Goal: Task Accomplishment & Management: Use online tool/utility

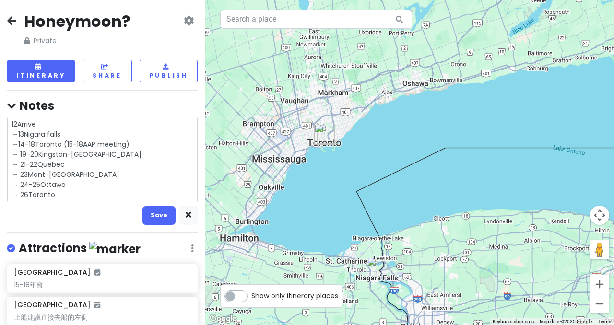
drag, startPoint x: 83, startPoint y: 173, endPoint x: 29, endPoint y: 177, distance: 53.9
click at [29, 177] on textarea "12Arrive →13Nigara falls →14-18Toronto (15-18AAP meeting) → 19-20Kingston-[GEOG…" at bounding box center [102, 159] width 190 height 85
drag, startPoint x: 155, startPoint y: 213, endPoint x: 163, endPoint y: 207, distance: 10.0
click at [155, 212] on button "Save" at bounding box center [159, 215] width 33 height 19
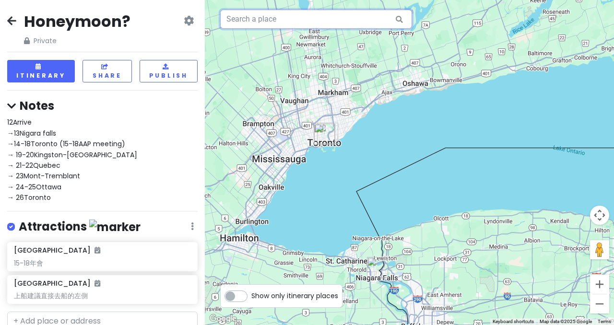
click at [305, 19] on input "text" at bounding box center [316, 19] width 192 height 19
paste input "Le Refuge des Cimes by Gestion ELITE"
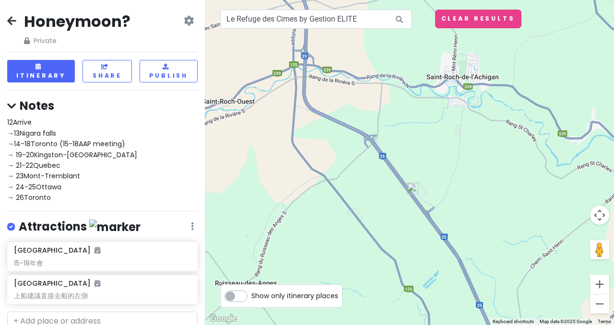
drag, startPoint x: 414, startPoint y: 161, endPoint x: 416, endPoint y: 213, distance: 52.4
click at [416, 213] on div at bounding box center [409, 162] width 409 height 325
drag, startPoint x: 373, startPoint y: 22, endPoint x: 232, endPoint y: 33, distance: 142.0
click at [232, 33] on div "Le Refuge des Cimes by Gestion ELITE Keyboard shortcuts Map Data Map data ©2025…" at bounding box center [409, 162] width 409 height 325
click at [452, 154] on div at bounding box center [409, 162] width 409 height 325
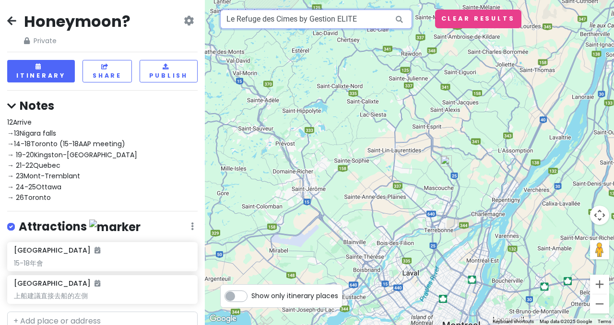
click at [358, 21] on input "Le Refuge des Cimes by Gestion ELITE" at bounding box center [316, 19] width 192 height 19
drag, startPoint x: 363, startPoint y: 21, endPoint x: 263, endPoint y: 21, distance: 100.3
click at [263, 21] on input "Le Refuge des Cimes by Gestion ELITE" at bounding box center [316, 19] width 192 height 19
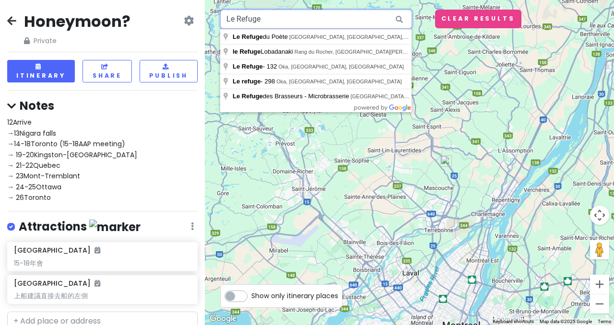
click at [327, 18] on input "Le Refuge" at bounding box center [316, 19] width 192 height 19
type input "Le Refuge"
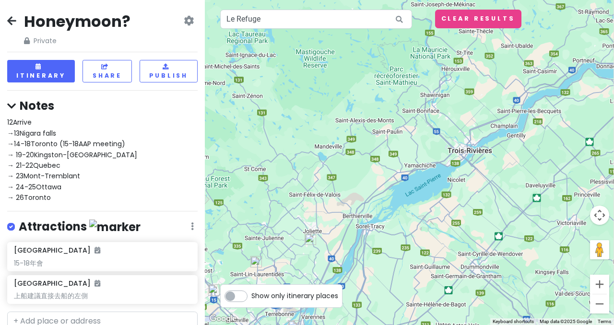
drag, startPoint x: 532, startPoint y: 107, endPoint x: 358, endPoint y: 221, distance: 207.6
click at [358, 221] on div at bounding box center [409, 162] width 409 height 325
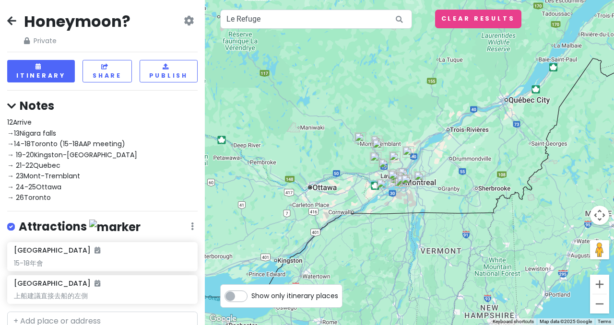
drag, startPoint x: 491, startPoint y: 106, endPoint x: 492, endPoint y: 65, distance: 41.3
click at [492, 65] on div at bounding box center [409, 162] width 409 height 325
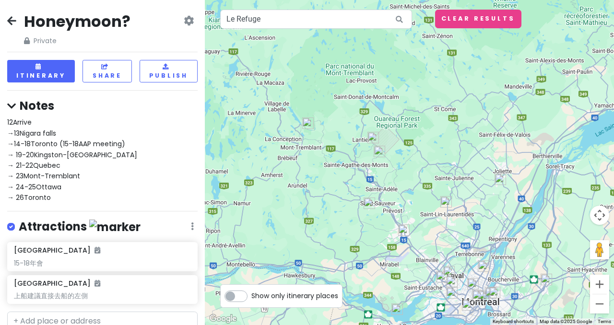
drag, startPoint x: 411, startPoint y: 185, endPoint x: 408, endPoint y: 134, distance: 51.5
click at [408, 134] on div at bounding box center [409, 162] width 409 height 325
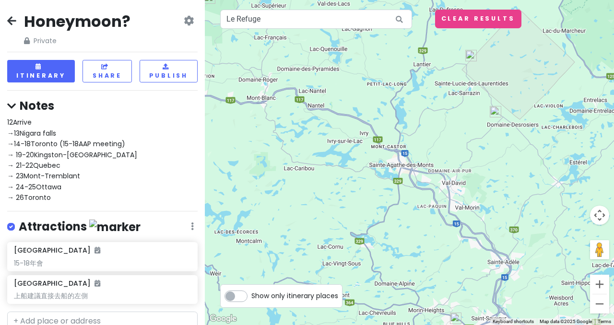
drag, startPoint x: 411, startPoint y: 116, endPoint x: 523, endPoint y: 114, distance: 112.3
click at [523, 114] on div at bounding box center [409, 162] width 409 height 325
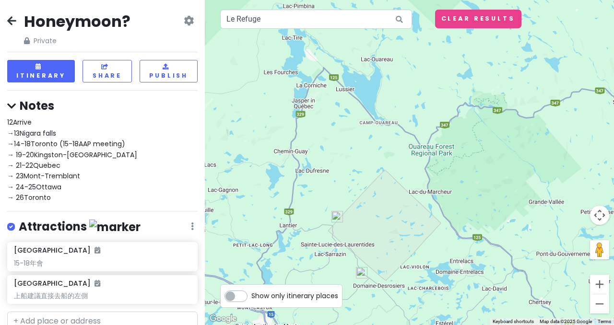
drag, startPoint x: 384, startPoint y: 183, endPoint x: 333, endPoint y: 273, distance: 102.7
click at [333, 273] on div at bounding box center [409, 162] width 409 height 325
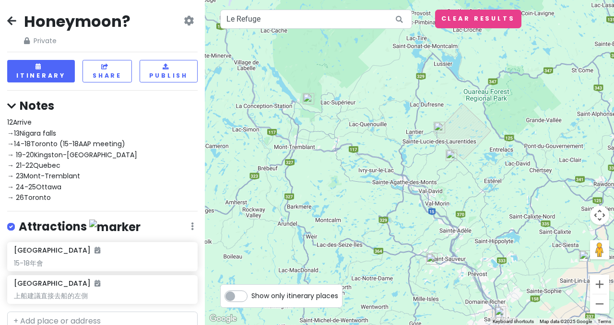
drag, startPoint x: 341, startPoint y: 151, endPoint x: 440, endPoint y: 110, distance: 108.0
click at [440, 110] on div at bounding box center [409, 162] width 409 height 325
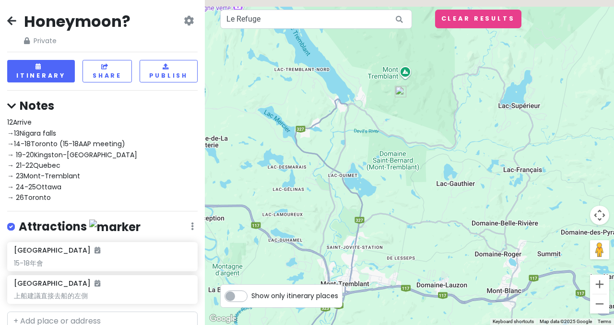
drag, startPoint x: 392, startPoint y: 64, endPoint x: 353, endPoint y: 123, distance: 71.1
click at [362, 118] on div at bounding box center [409, 162] width 409 height 325
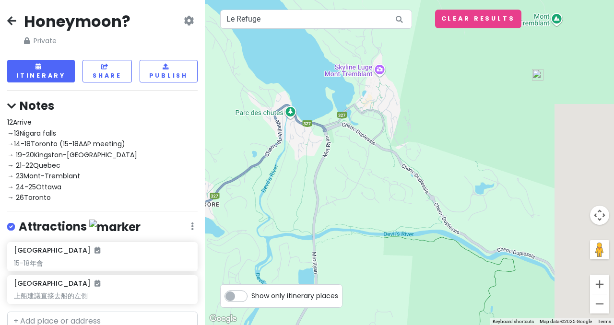
drag, startPoint x: 384, startPoint y: 95, endPoint x: 339, endPoint y: 150, distance: 71.6
click at [339, 150] on div at bounding box center [409, 162] width 409 height 325
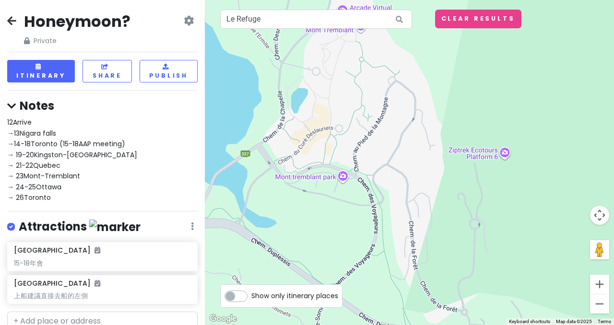
drag, startPoint x: 403, startPoint y: 95, endPoint x: 379, endPoint y: 131, distance: 42.5
click at [379, 131] on div at bounding box center [409, 162] width 409 height 325
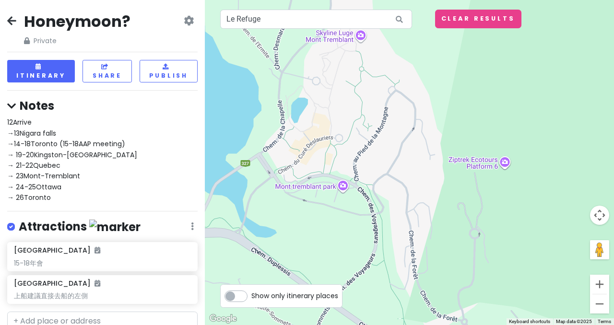
click at [380, 121] on div at bounding box center [409, 162] width 409 height 325
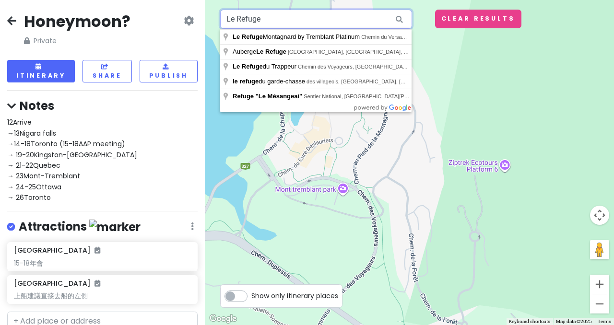
drag, startPoint x: 382, startPoint y: 17, endPoint x: 219, endPoint y: 22, distance: 162.7
click at [219, 22] on div "Le Refuge Keyboard shortcuts Map Data Map data ©2025 Map data ©2025 100 m Click…" at bounding box center [409, 162] width 409 height 325
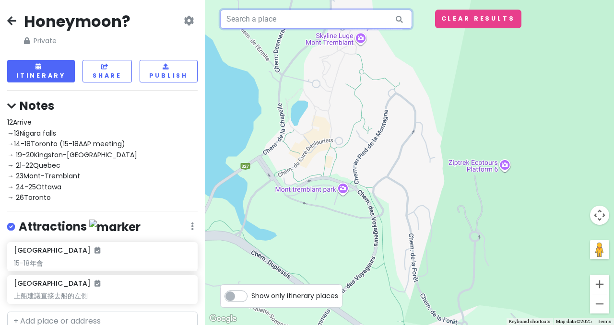
click at [254, 28] on input "text" at bounding box center [316, 19] width 192 height 19
paste input "139 Chemin au [GEOGRAPHIC_DATA],"
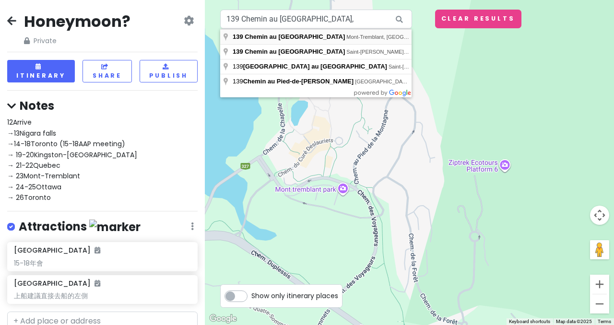
type input "[GEOGRAPHIC_DATA], [GEOGRAPHIC_DATA], [GEOGRAPHIC_DATA], [GEOGRAPHIC_DATA]"
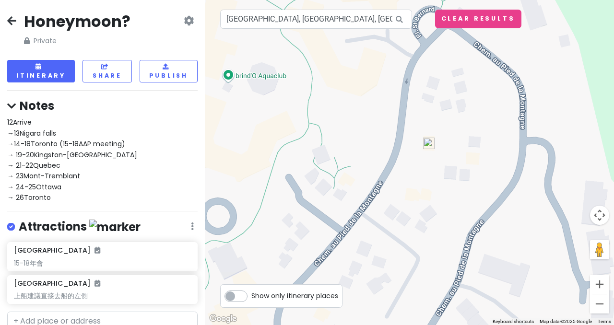
click at [434, 145] on img at bounding box center [428, 143] width 19 height 19
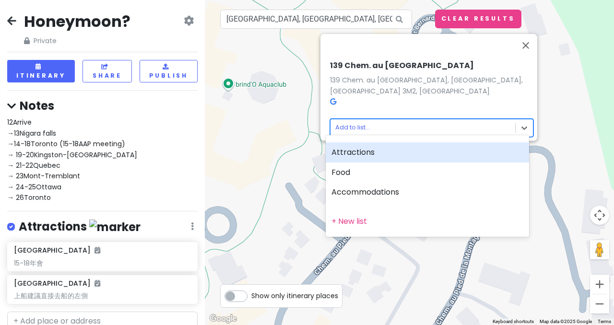
click at [402, 125] on body "Honeymoon? Private Change Dates Make a Copy Delete Trip Go Pro ⚡️ Give Feedback…" at bounding box center [307, 162] width 614 height 325
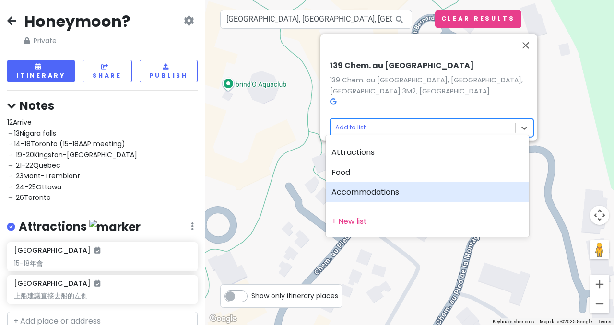
click at [371, 191] on div "Accommodations" at bounding box center [427, 192] width 203 height 20
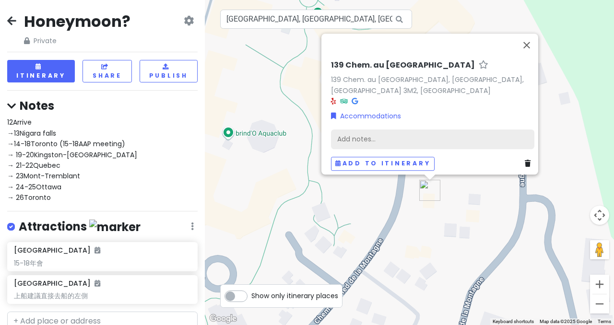
click at [380, 133] on div "Add notes..." at bounding box center [432, 140] width 203 height 20
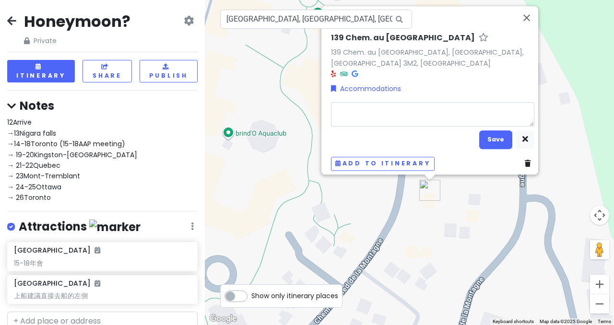
type textarea "x"
type textarea "Le Refuge des Cimes by Gestion ELITE"
click at [487, 136] on button "Save" at bounding box center [495, 140] width 33 height 19
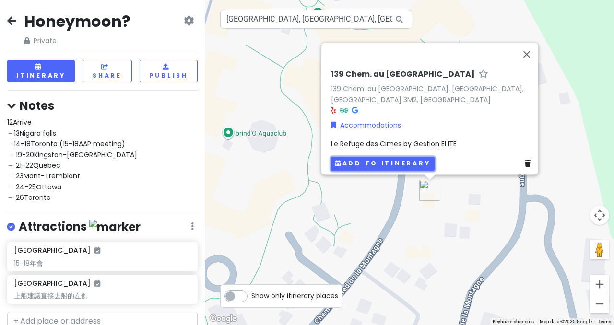
click at [398, 162] on button "Add to itinerary" at bounding box center [383, 164] width 104 height 14
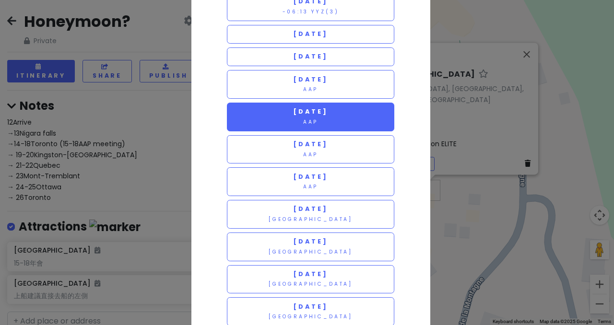
scroll to position [192, 0]
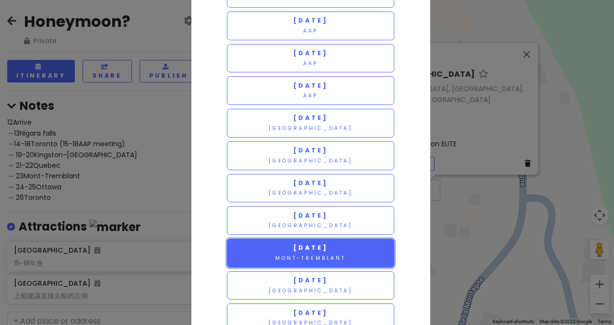
click at [328, 248] on span "[DATE]" at bounding box center [310, 248] width 35 height 8
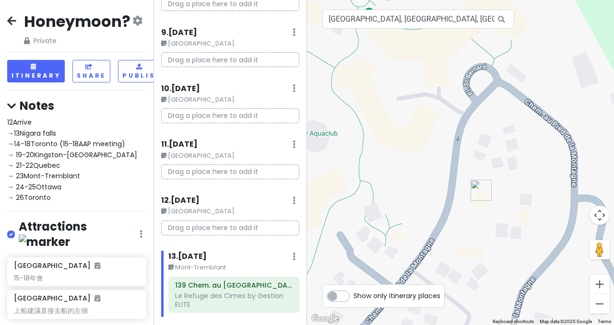
scroll to position [576, 0]
